Goal: Find specific page/section: Find specific page/section

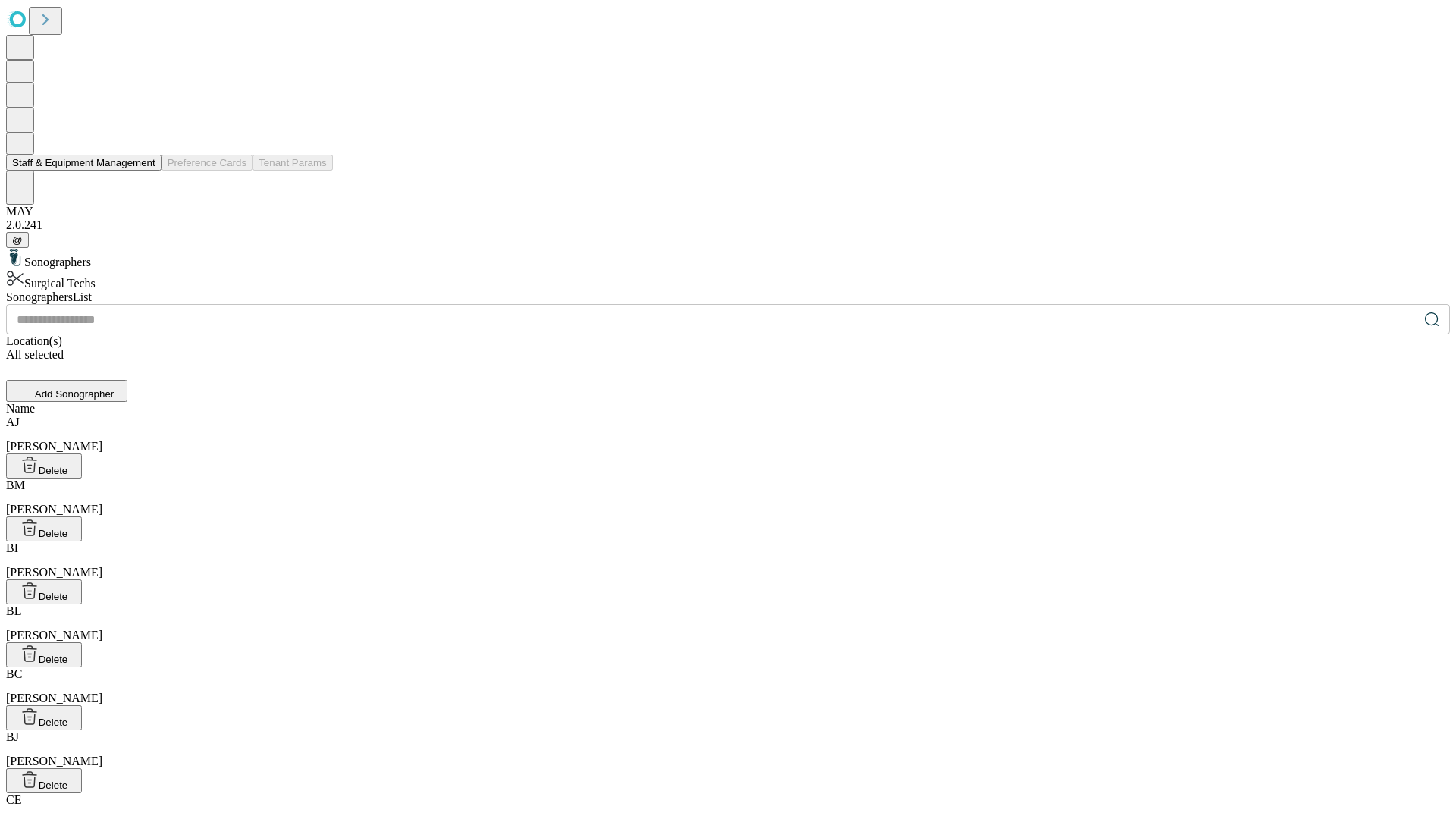
click at [144, 170] on button "Staff & Equipment Management" at bounding box center [83, 163] width 156 height 16
